Goal: Information Seeking & Learning: Check status

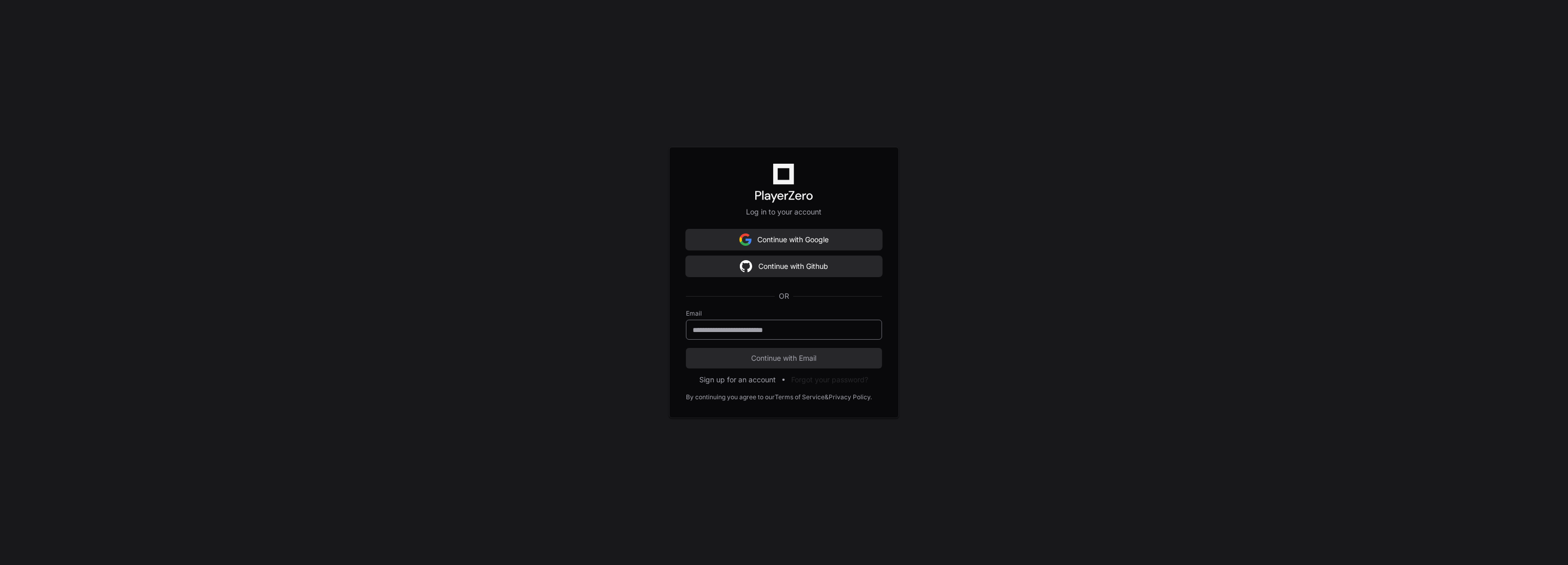
click at [763, 332] on input "email" at bounding box center [784, 330] width 183 height 10
type input "**********"
click at [758, 362] on span "Continue with Email" at bounding box center [784, 358] width 196 height 10
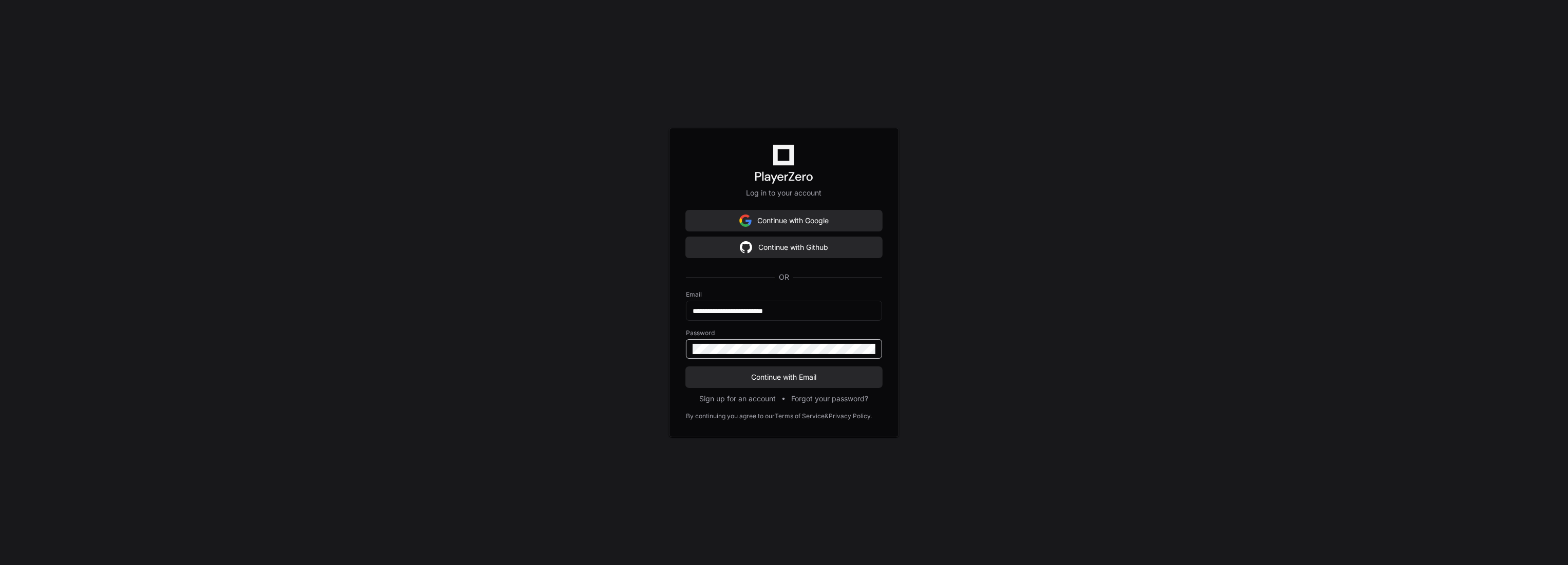
click at [686, 367] on button "Continue with Email" at bounding box center [784, 377] width 196 height 21
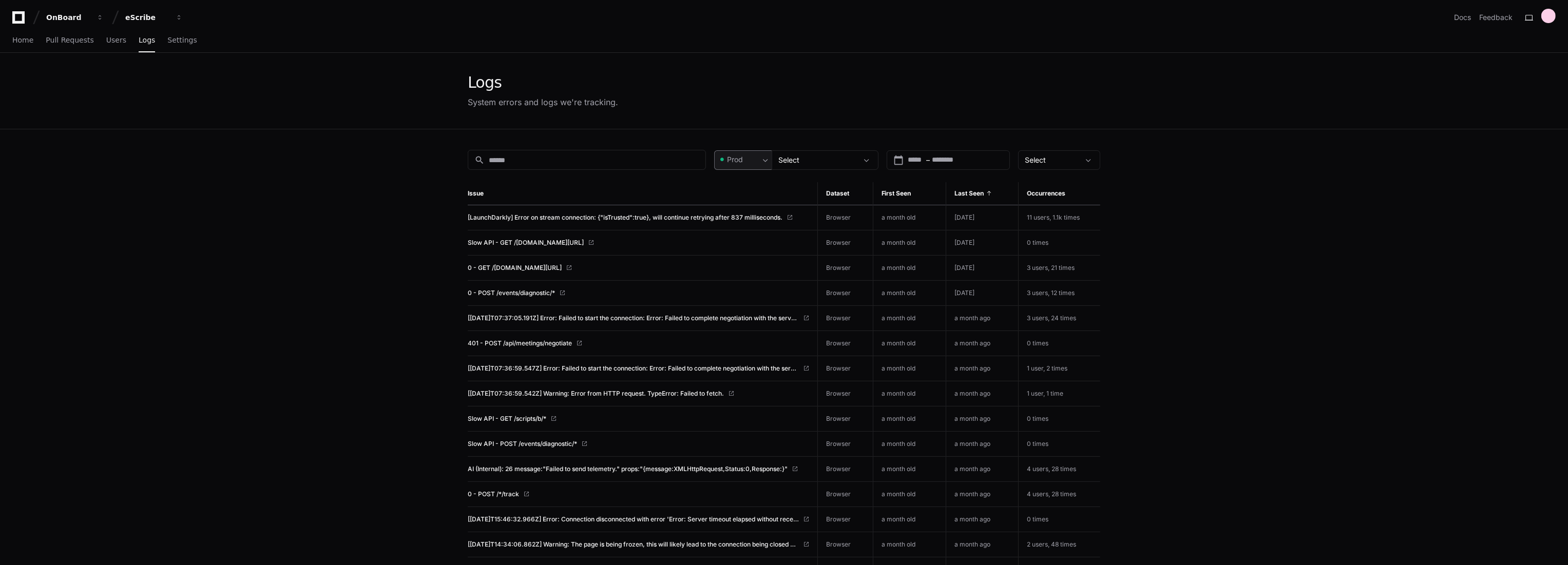
click at [743, 156] on div "Prod" at bounding box center [739, 159] width 41 height 10
click at [730, 210] on span at bounding box center [727, 213] width 7 height 7
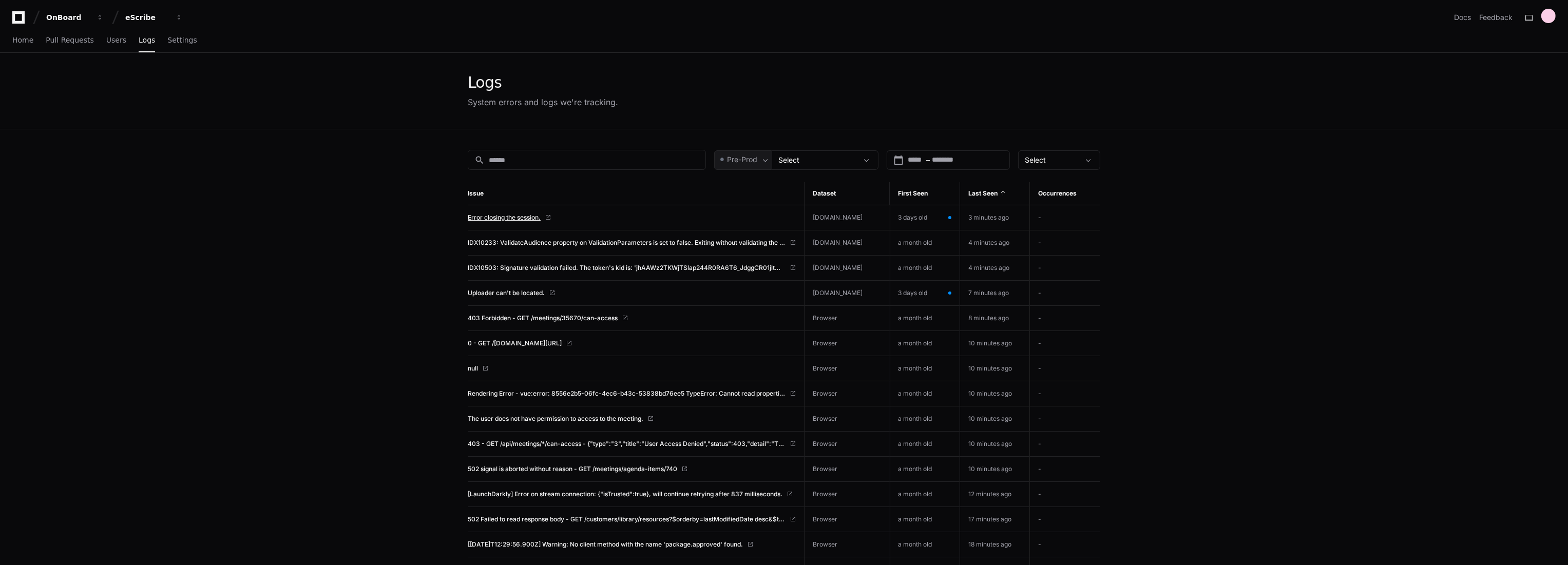
click at [517, 215] on span "Error closing the session." at bounding box center [504, 217] width 73 height 8
